Goal: Information Seeking & Learning: Learn about a topic

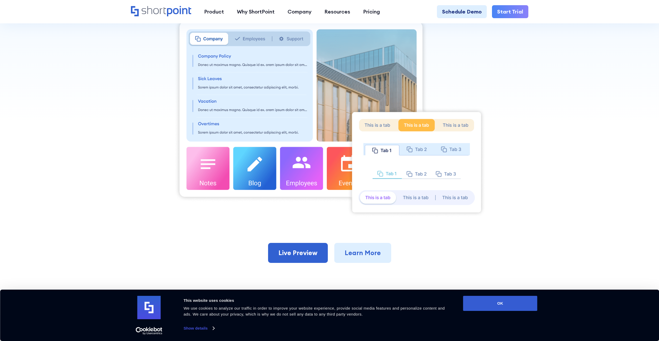
scroll to position [234, 0]
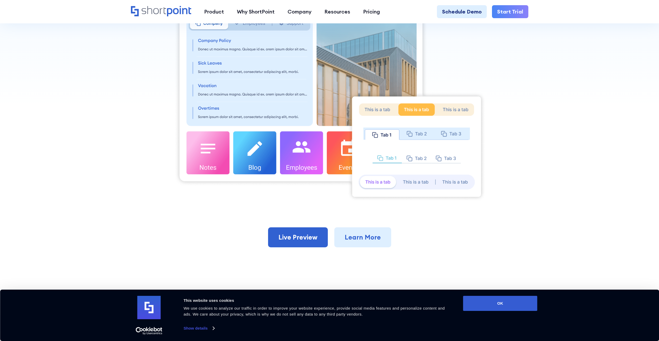
click at [415, 137] on img at bounding box center [330, 101] width 312 height 201
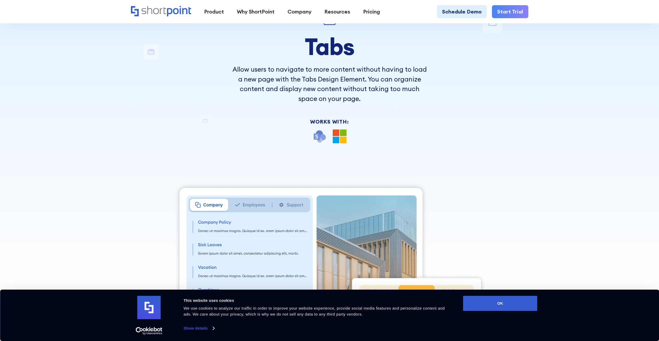
scroll to position [0, 0]
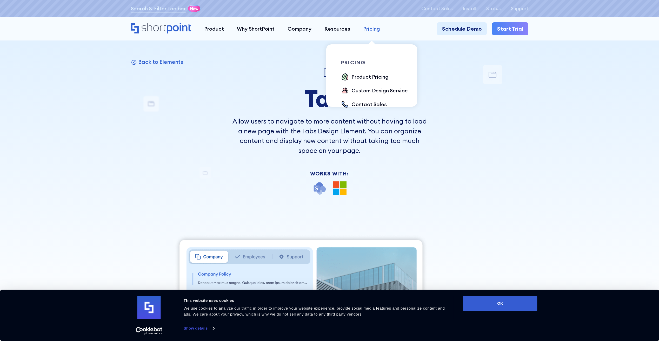
click at [372, 25] on div "Pricing" at bounding box center [371, 29] width 17 height 8
click at [376, 78] on div "Product Pricing" at bounding box center [369, 77] width 37 height 8
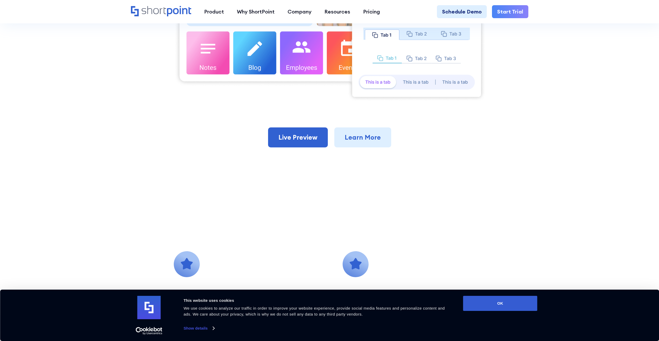
scroll to position [390, 0]
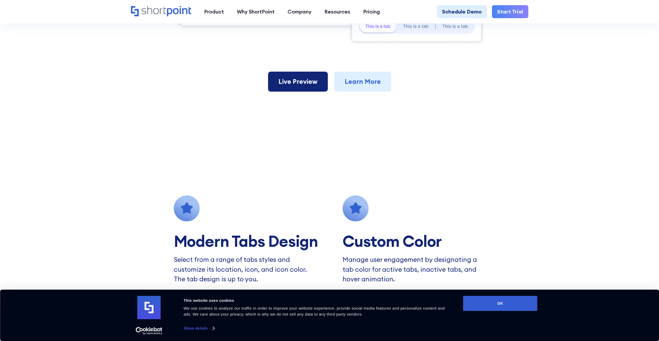
click at [310, 83] on link "Live Preview" at bounding box center [298, 82] width 60 height 20
